Goal: Use online tool/utility: Use online tool/utility

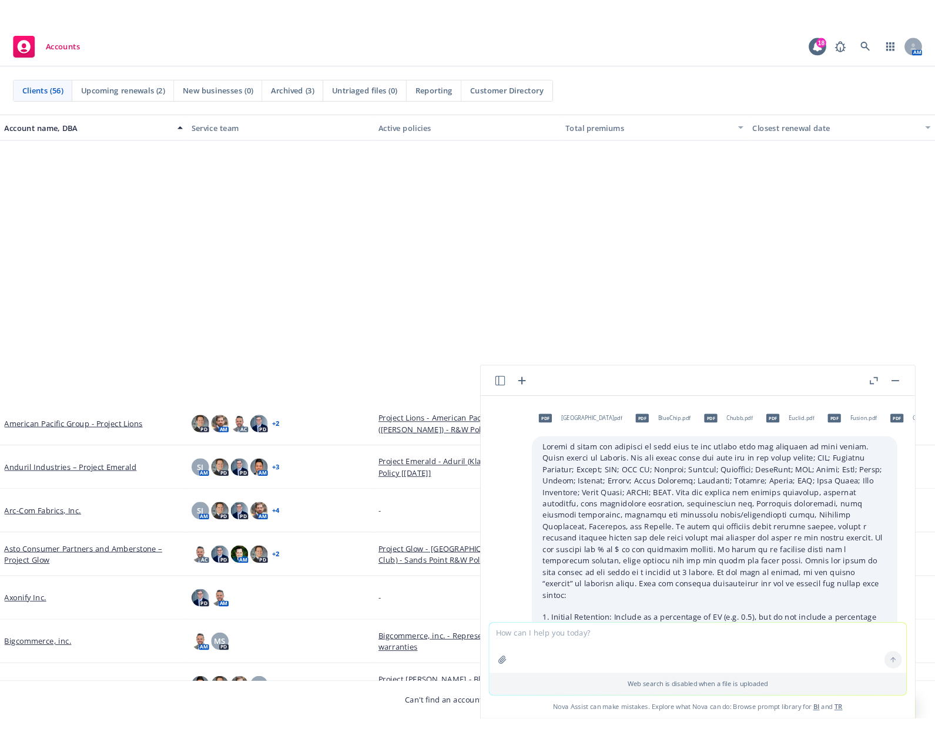
scroll to position [3948, 0]
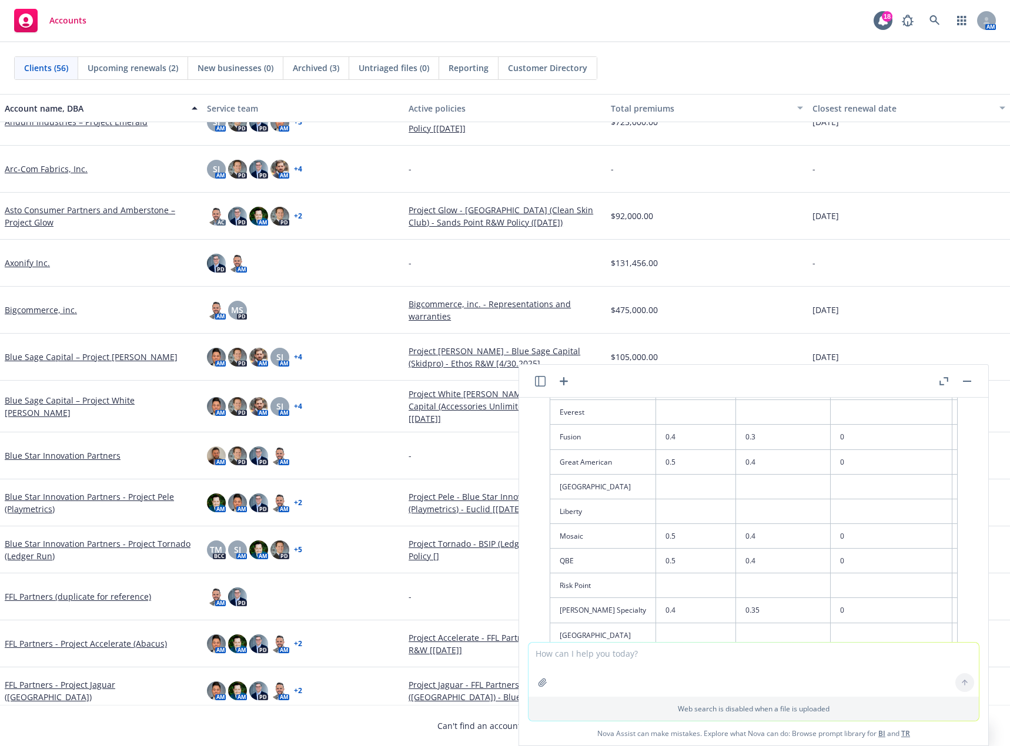
click at [667, 674] on textarea at bounding box center [753, 670] width 450 height 54
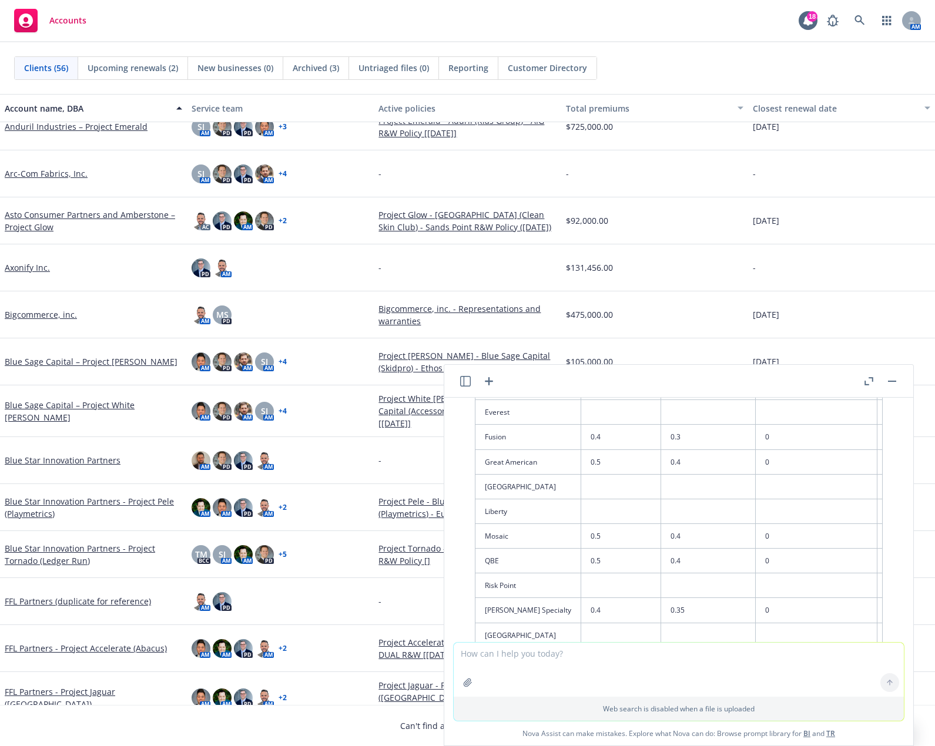
click at [525, 658] on textarea at bounding box center [679, 670] width 450 height 54
paste textarea "3"
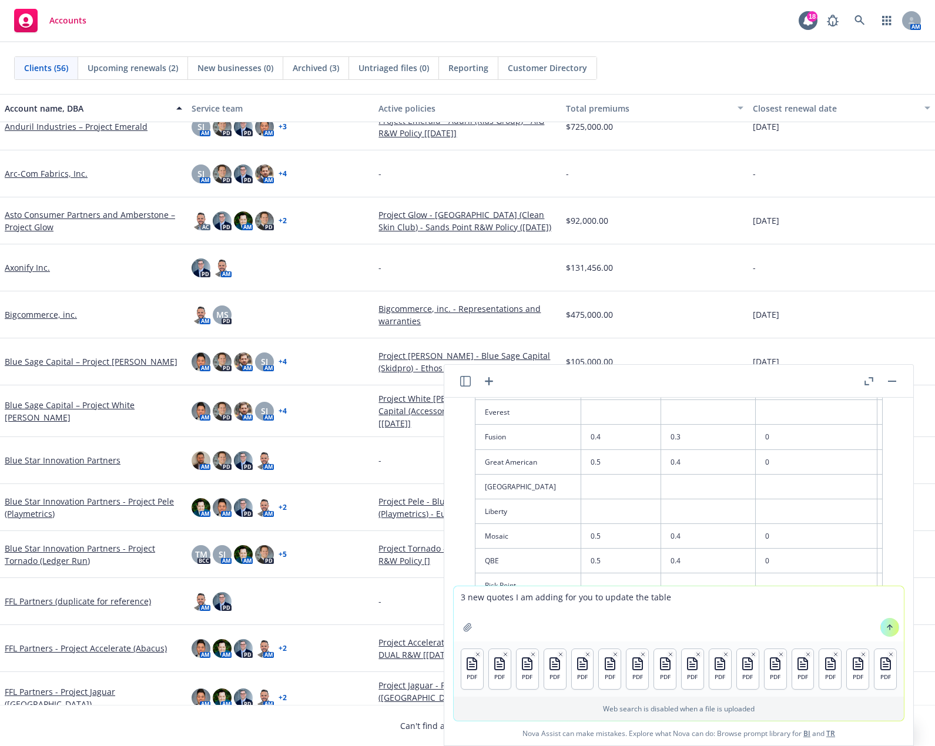
type textarea "3 new quotes I am adding for you to update the table"
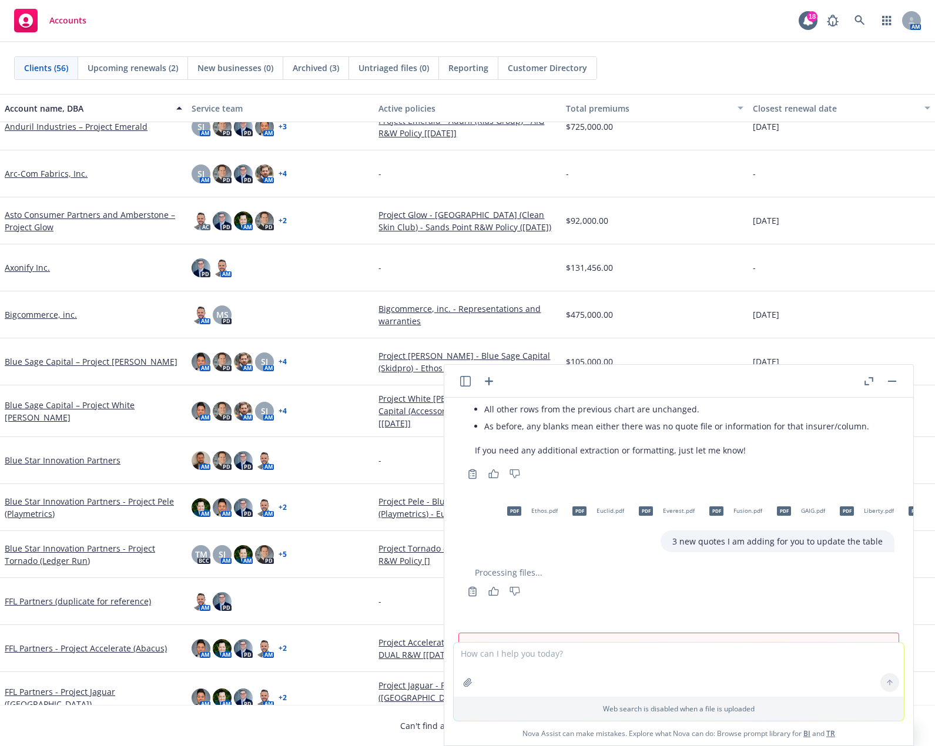
scroll to position [4309, 0]
click at [850, 642] on span "refresh" at bounding box center [864, 647] width 29 height 11
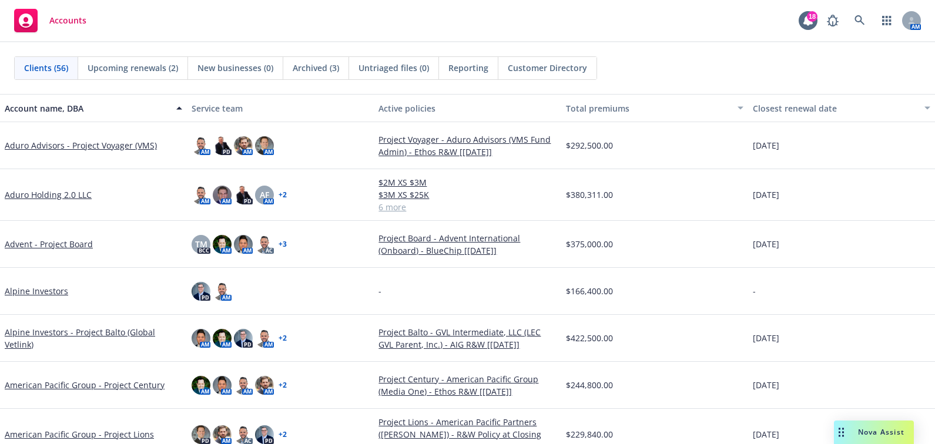
click at [870, 437] on span "Nova Assist" at bounding box center [881, 432] width 46 height 10
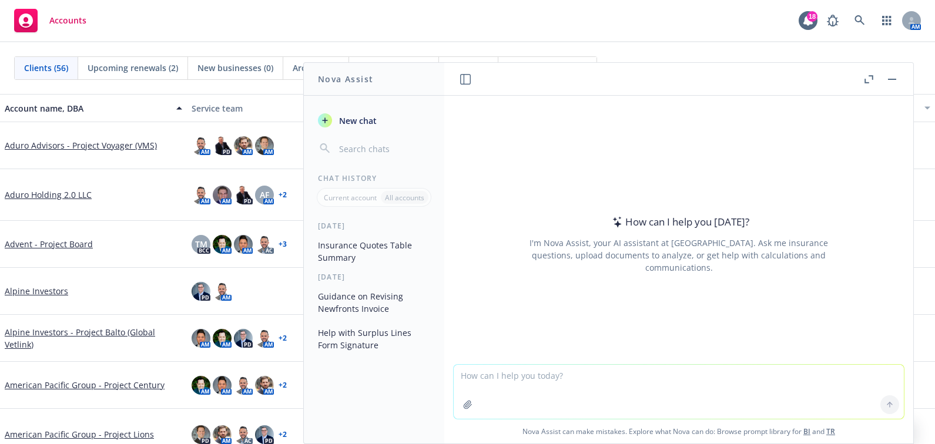
click at [552, 376] on textarea at bounding box center [679, 392] width 450 height 54
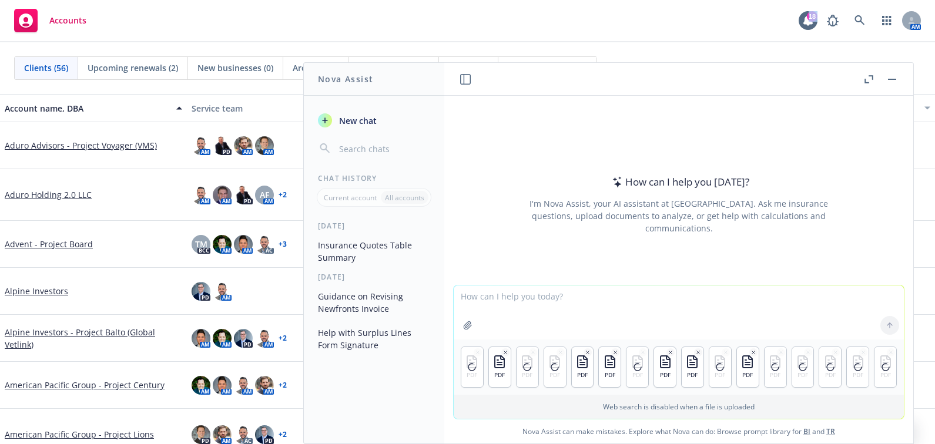
drag, startPoint x: 555, startPoint y: 18, endPoint x: 1504, endPoint y: -16, distance: 949.3
click at [935, 0] on html "Accounts 18 AM Clients (56) Upcoming renewals (2) New businesses (0) Archived (…" at bounding box center [467, 222] width 935 height 444
click at [554, 299] on textarea at bounding box center [679, 313] width 450 height 54
paste textarea "Create a table and populate it with data in the quotes that are attached to thi…"
type textarea "Create a table and populate it with data in the quotes that are attached to thi…"
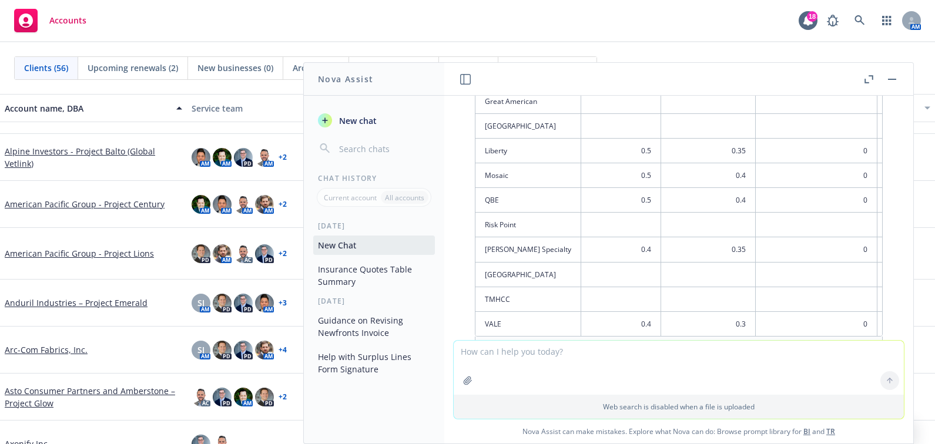
scroll to position [1529, 0]
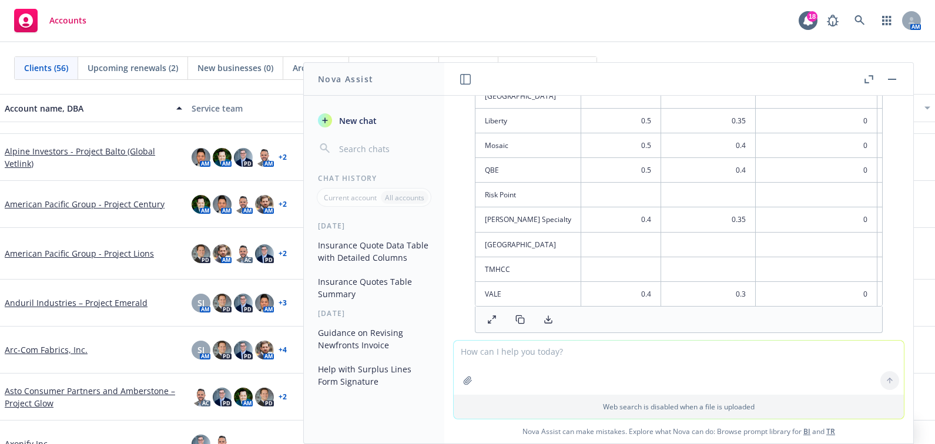
click at [515, 315] on icon at bounding box center [519, 319] width 9 height 9
click at [521, 318] on rect at bounding box center [520, 320] width 5 height 5
click at [517, 316] on icon at bounding box center [518, 318] width 5 height 5
